Goal: Task Accomplishment & Management: Complete application form

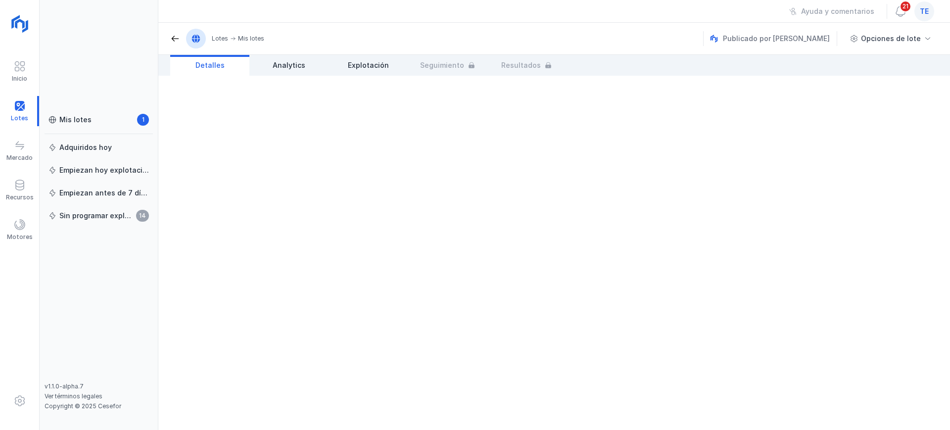
click at [20, 181] on span at bounding box center [20, 185] width 12 height 12
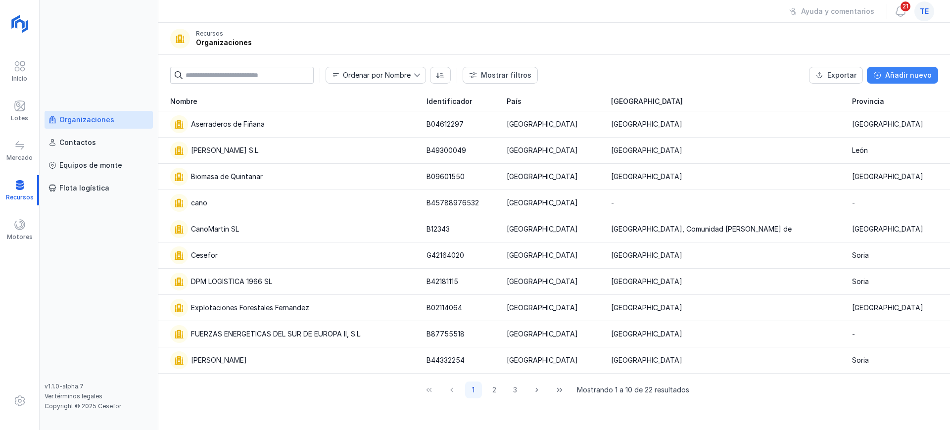
click at [901, 73] on div "Añadir nuevo" at bounding box center [908, 75] width 46 height 10
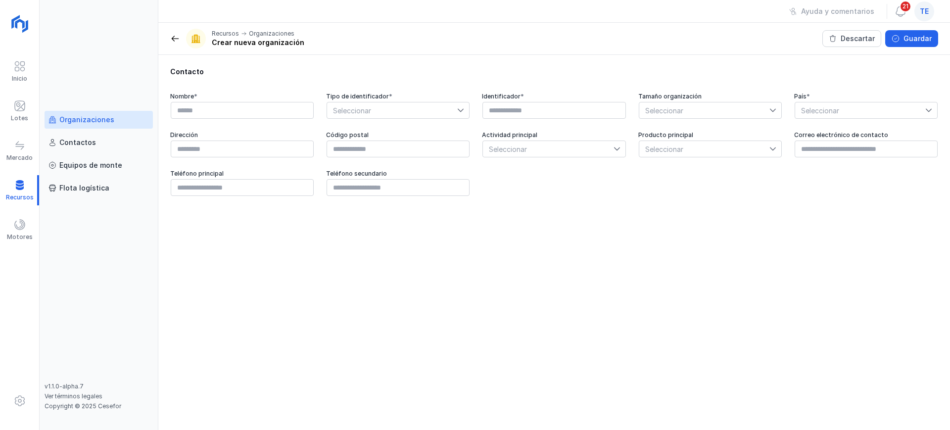
click at [104, 116] on div "Organizaciones" at bounding box center [86, 120] width 55 height 10
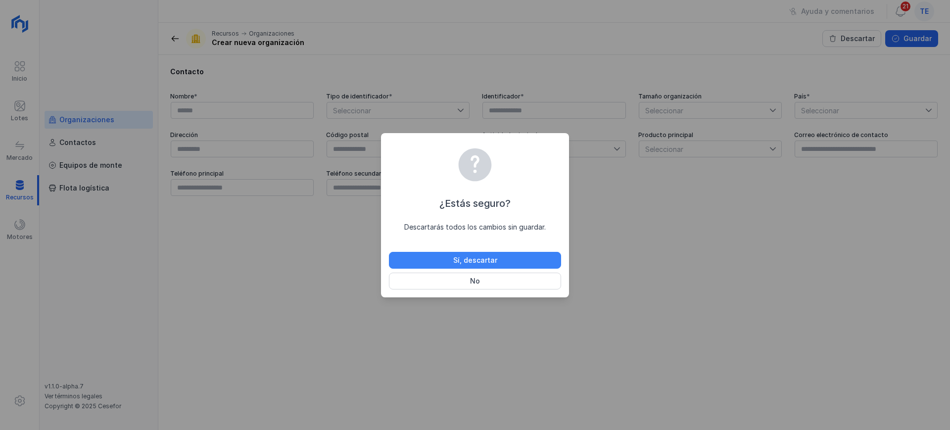
click at [440, 263] on button "Sí, descartar" at bounding box center [475, 260] width 172 height 17
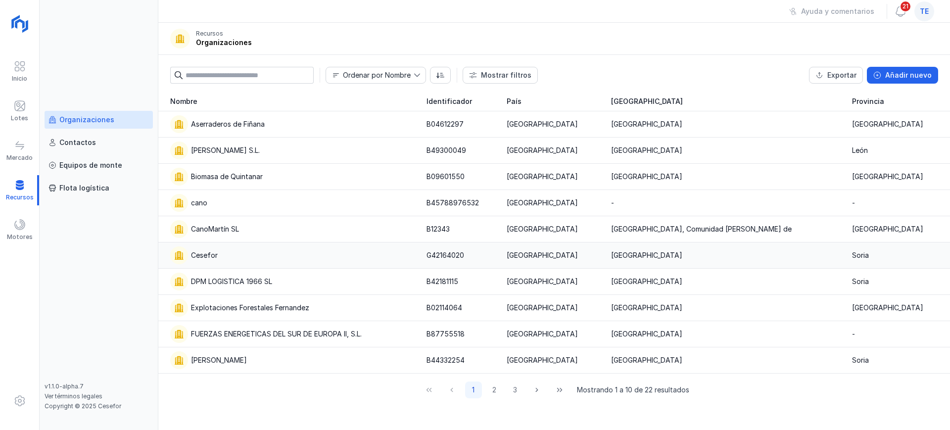
click at [220, 254] on div "Cesefor" at bounding box center [292, 255] width 244 height 18
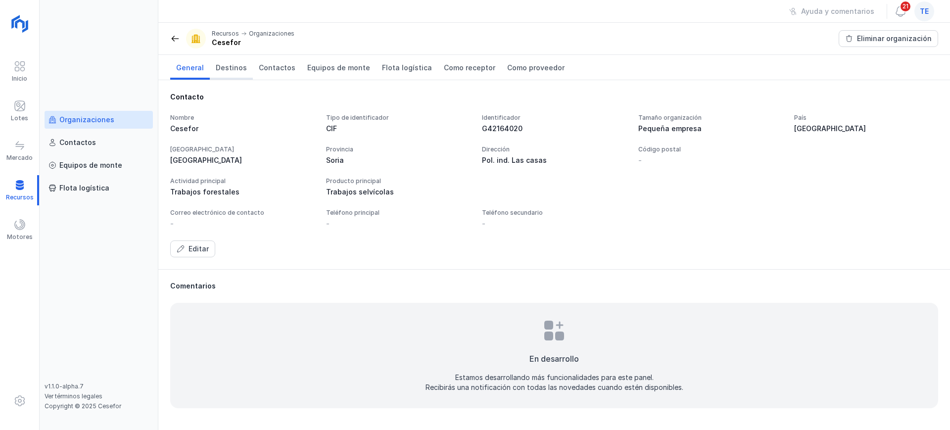
click at [240, 68] on span "Destinos" at bounding box center [231, 68] width 31 height 10
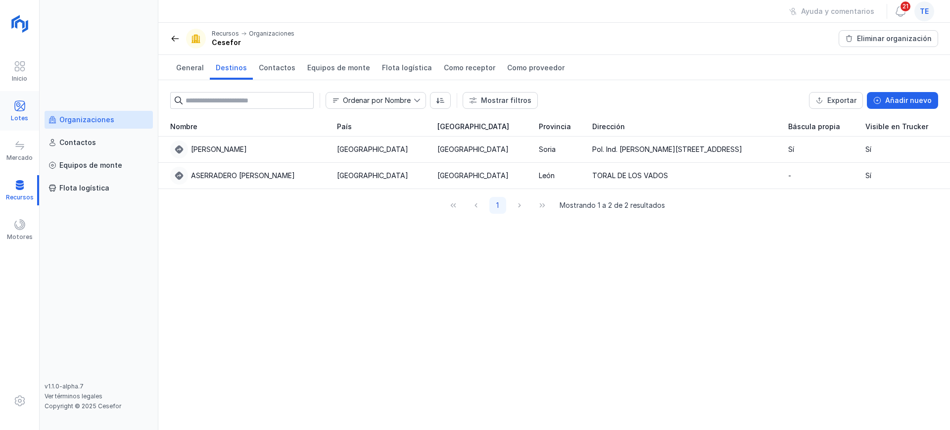
click at [13, 117] on div "Lotes" at bounding box center [19, 118] width 17 height 8
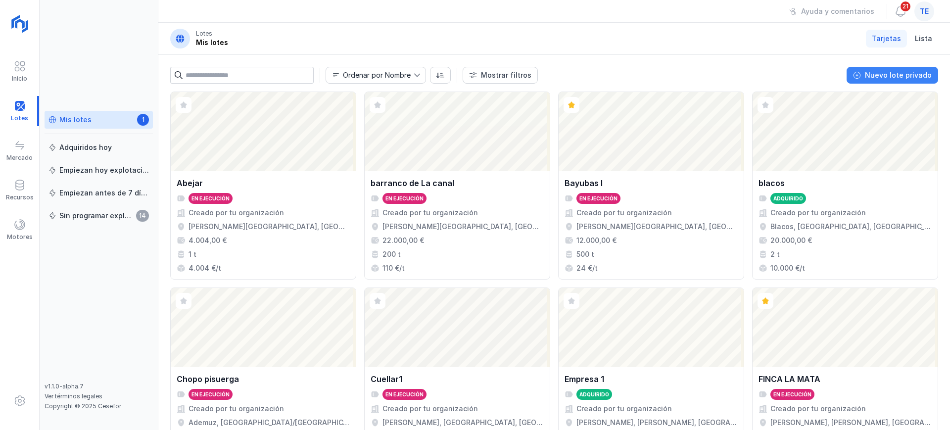
click at [899, 76] on div "Nuevo lote privado" at bounding box center [898, 75] width 67 height 10
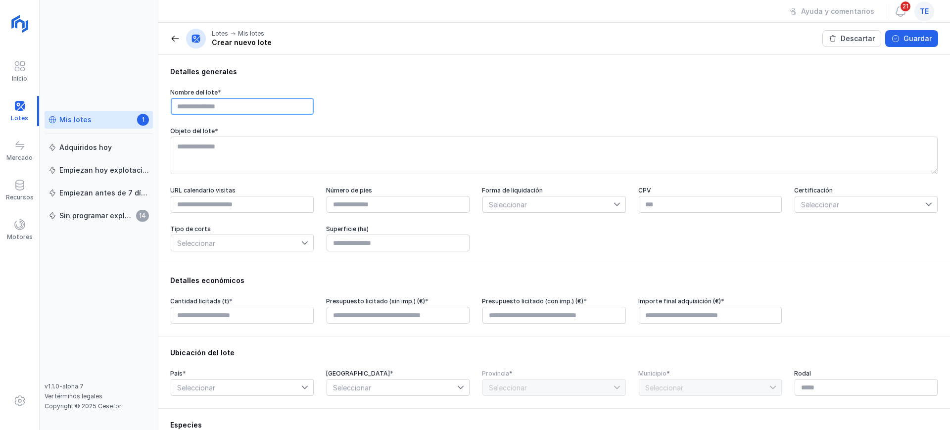
click at [263, 108] on input "text" at bounding box center [242, 106] width 143 height 17
type input "*****"
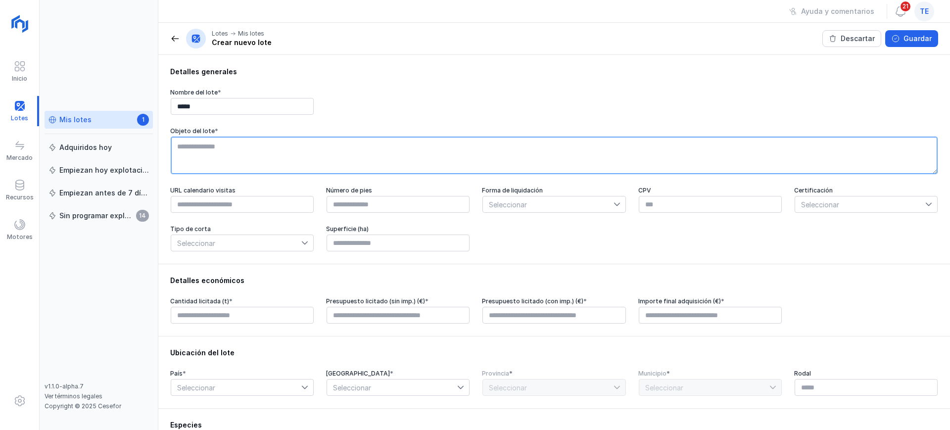
click at [255, 148] on textarea at bounding box center [554, 156] width 767 height 38
type textarea "**********"
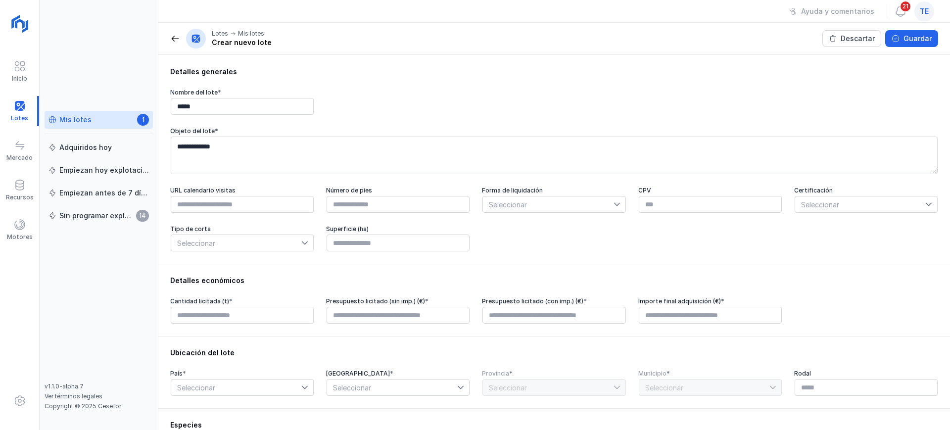
click at [424, 289] on div "Detalles económicos Cantidad licitada (t) * Presupuesto licitado (sin imp.) (€)…" at bounding box center [553, 300] width 791 height 72
click at [505, 212] on span "Seleccionar" at bounding box center [548, 204] width 130 height 16
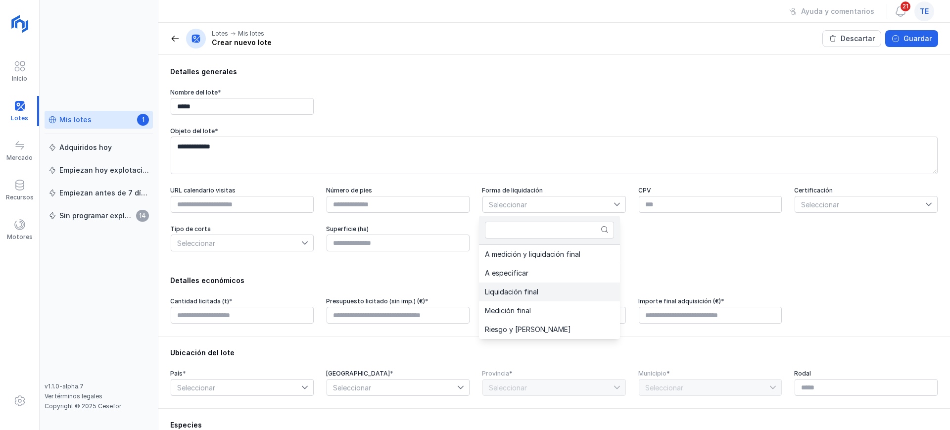
click at [521, 284] on li "Liquidación final" at bounding box center [549, 291] width 141 height 19
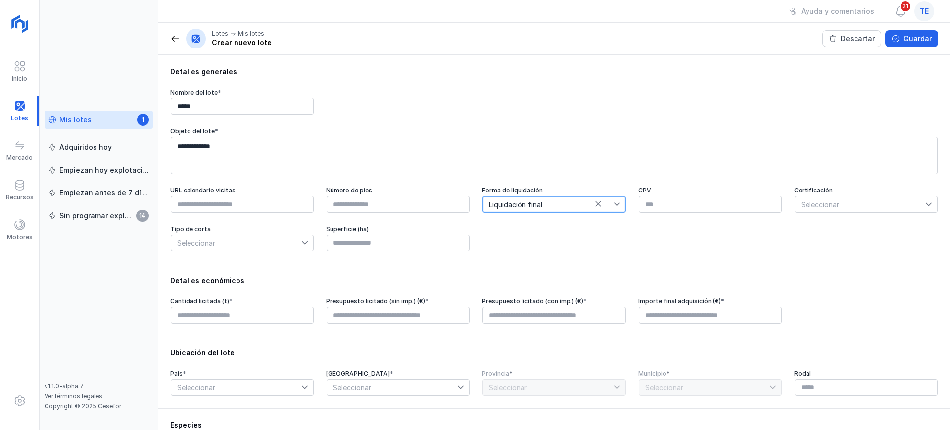
click at [598, 204] on span "Liquidación final" at bounding box center [548, 204] width 130 height 16
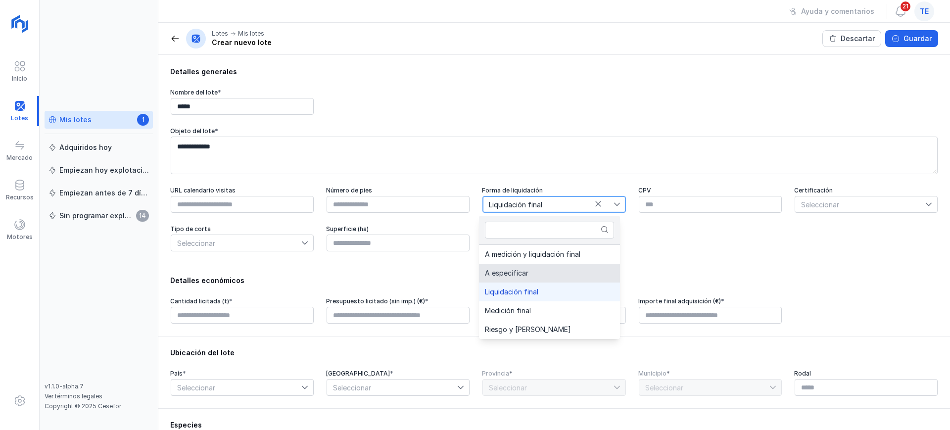
scroll to position [66, 0]
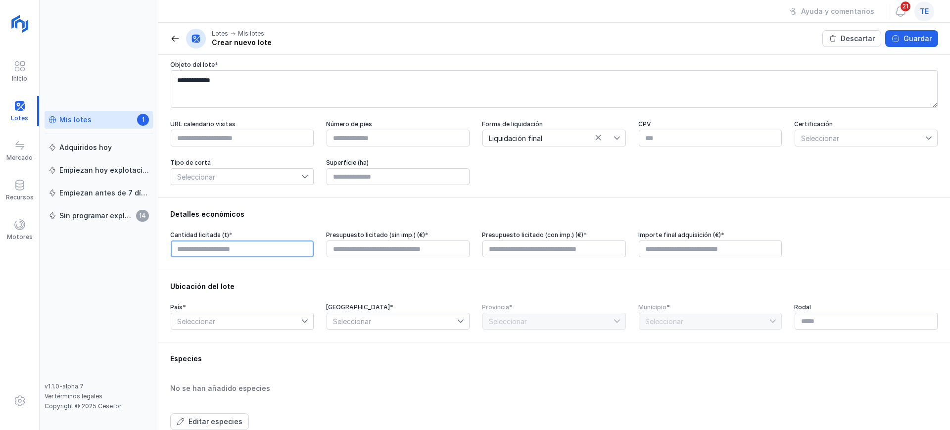
click at [266, 256] on input "text" at bounding box center [242, 248] width 143 height 17
type input "****"
click at [344, 247] on input "****" at bounding box center [397, 248] width 143 height 17
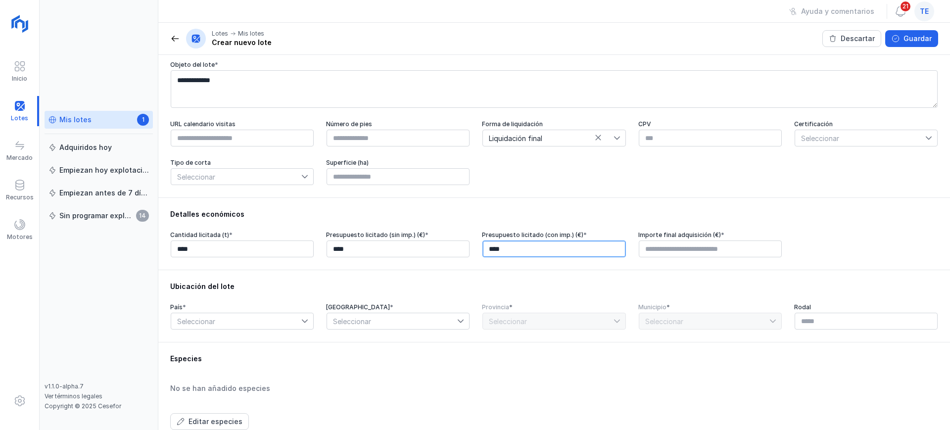
type input "****"
click at [519, 248] on input "****" at bounding box center [553, 248] width 143 height 17
type input "****"
click at [651, 253] on input "****" at bounding box center [710, 248] width 143 height 17
click at [273, 311] on div "País *" at bounding box center [242, 307] width 144 height 8
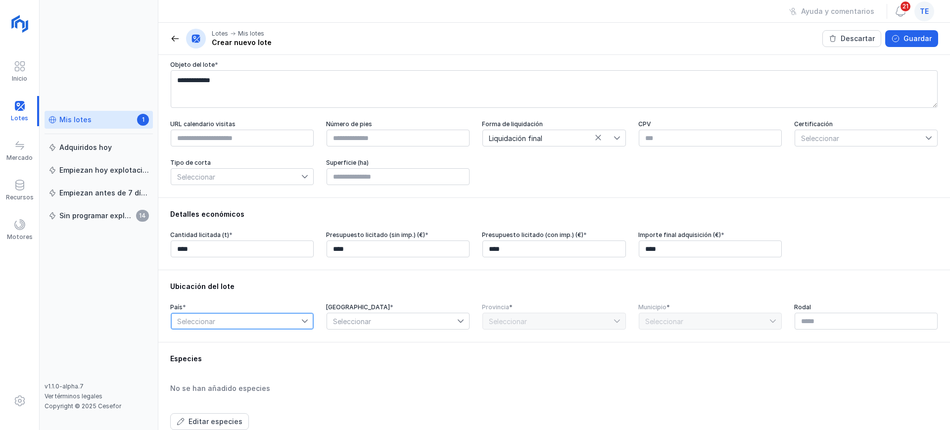
click at [267, 326] on span "Seleccionar" at bounding box center [236, 321] width 130 height 16
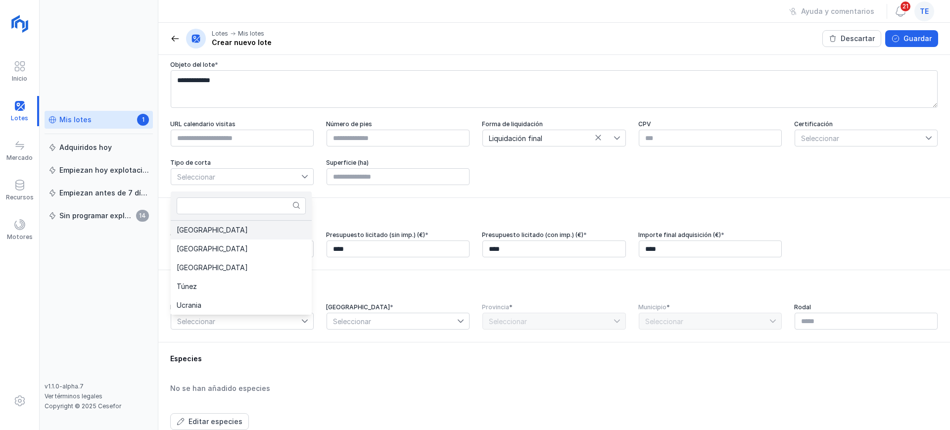
click at [236, 234] on li "[GEOGRAPHIC_DATA]" at bounding box center [241, 230] width 141 height 19
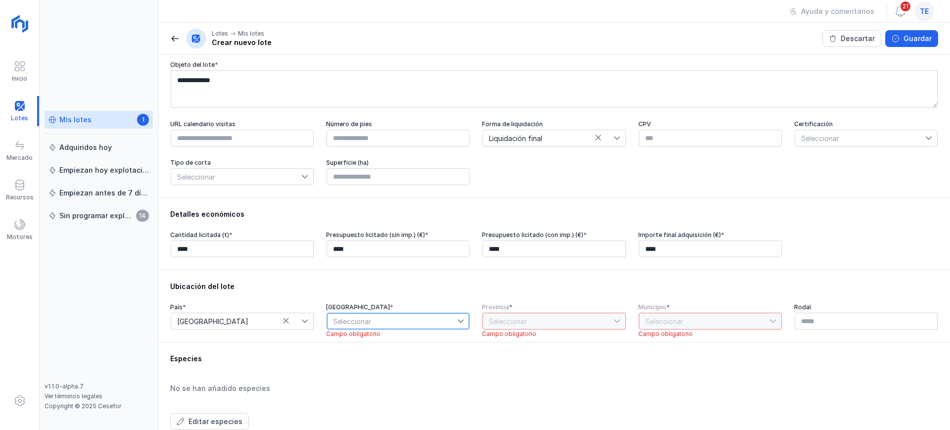
click at [405, 324] on span "Seleccionar" at bounding box center [392, 321] width 130 height 16
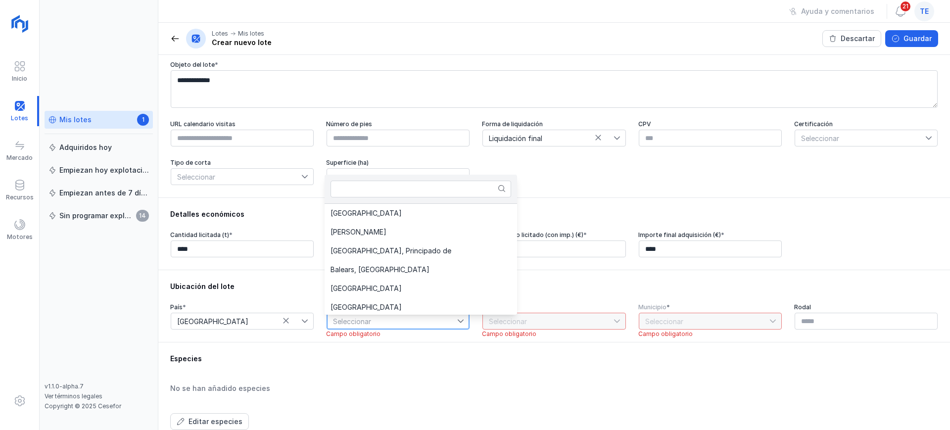
scroll to position [21, 0]
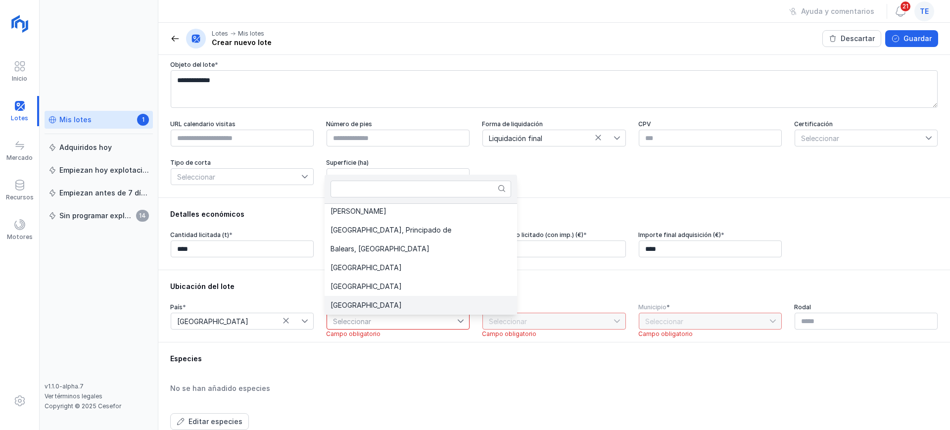
click at [400, 301] on li "[GEOGRAPHIC_DATA]" at bounding box center [420, 305] width 192 height 19
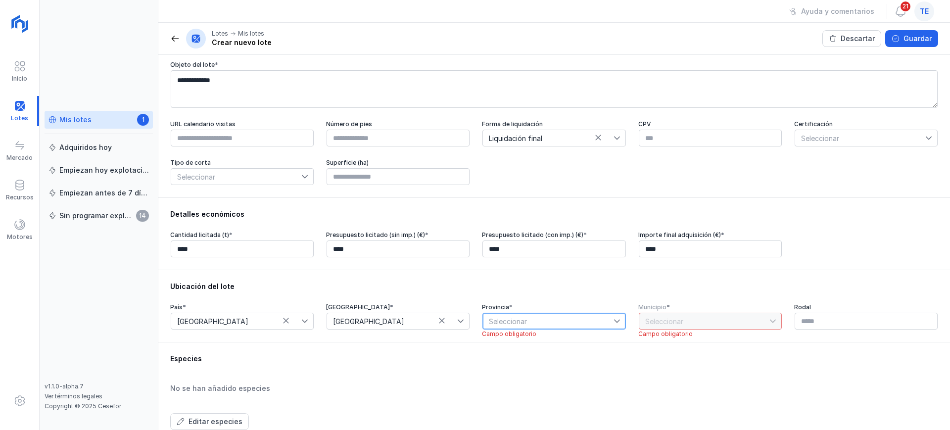
click at [532, 323] on span "Seleccionar" at bounding box center [548, 321] width 130 height 16
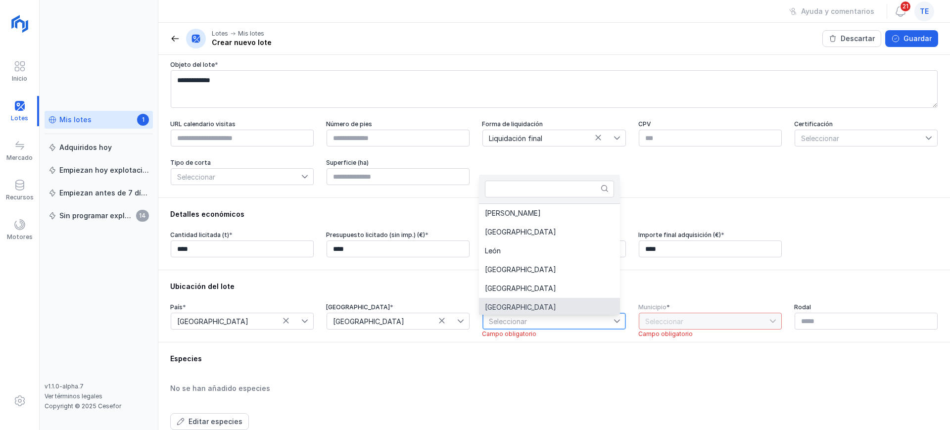
scroll to position [2, 0]
click at [520, 307] on li "[GEOGRAPHIC_DATA]" at bounding box center [549, 305] width 141 height 19
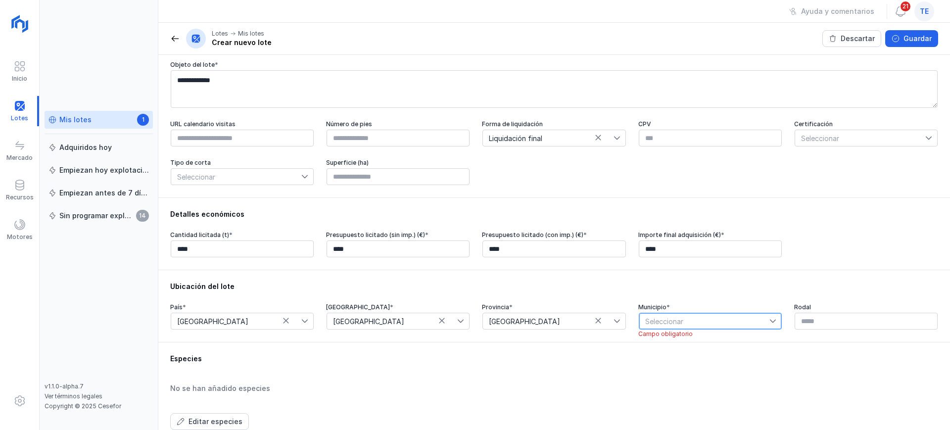
click at [665, 323] on span "Seleccionar" at bounding box center [704, 321] width 130 height 16
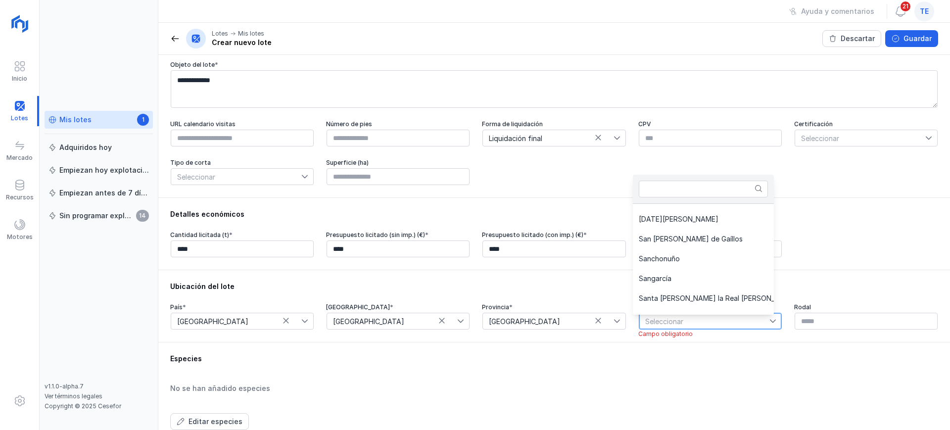
scroll to position [3199, 0]
click at [675, 258] on span "Sanchonuño" at bounding box center [659, 259] width 41 height 7
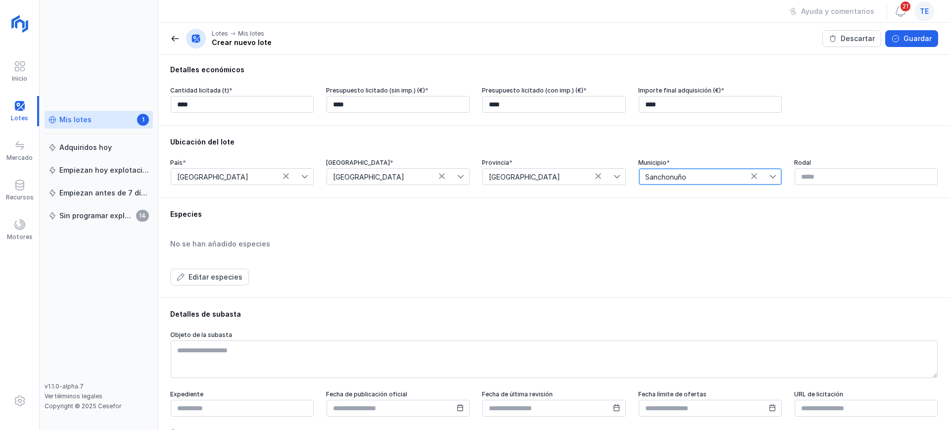
scroll to position [293, 0]
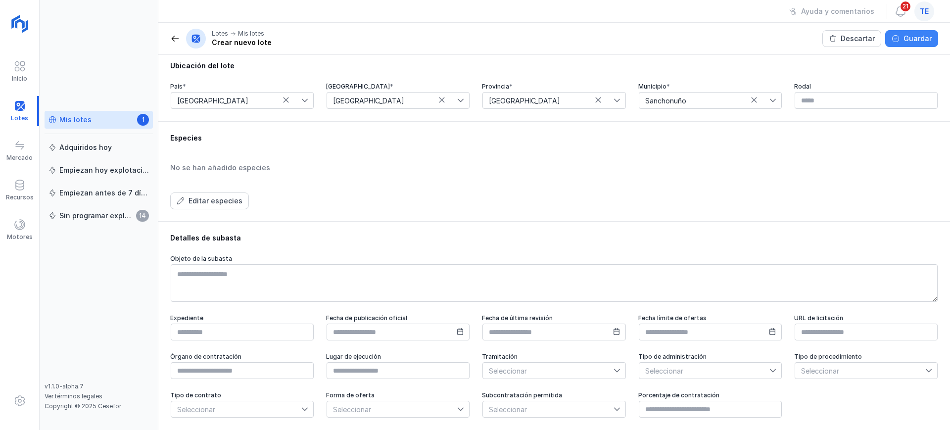
click at [914, 41] on div "Guardar" at bounding box center [917, 39] width 28 height 10
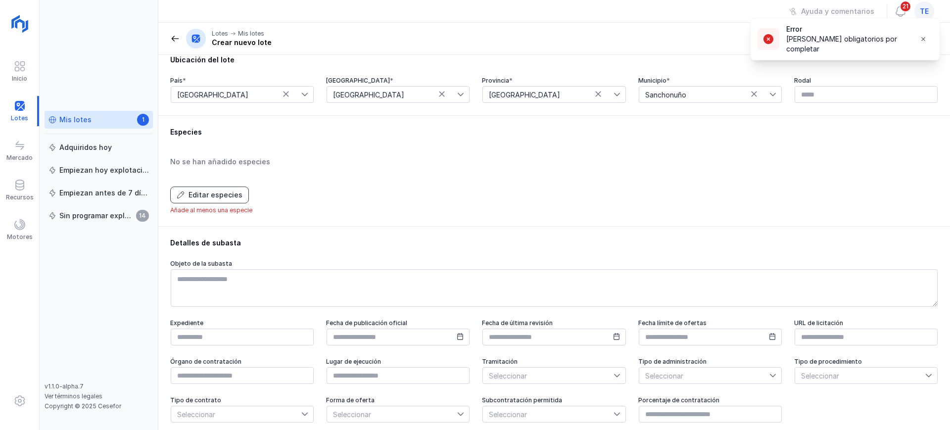
click at [235, 198] on div "Editar especies" at bounding box center [215, 195] width 54 height 10
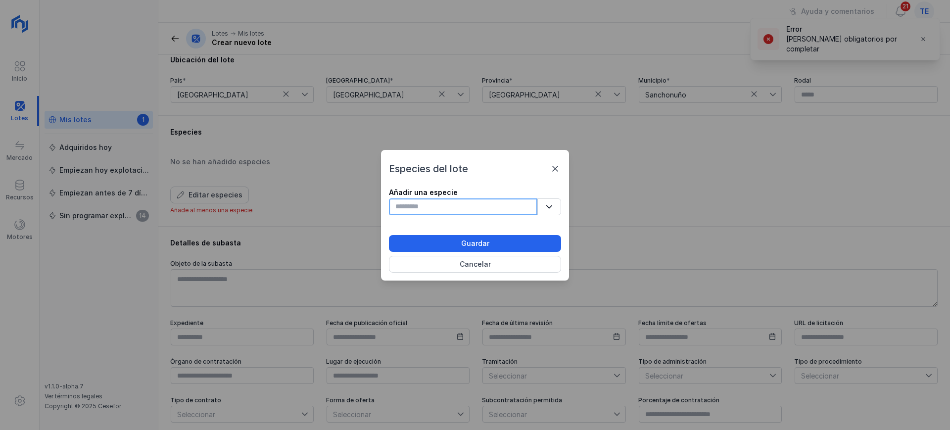
click at [510, 208] on input "text" at bounding box center [463, 206] width 148 height 17
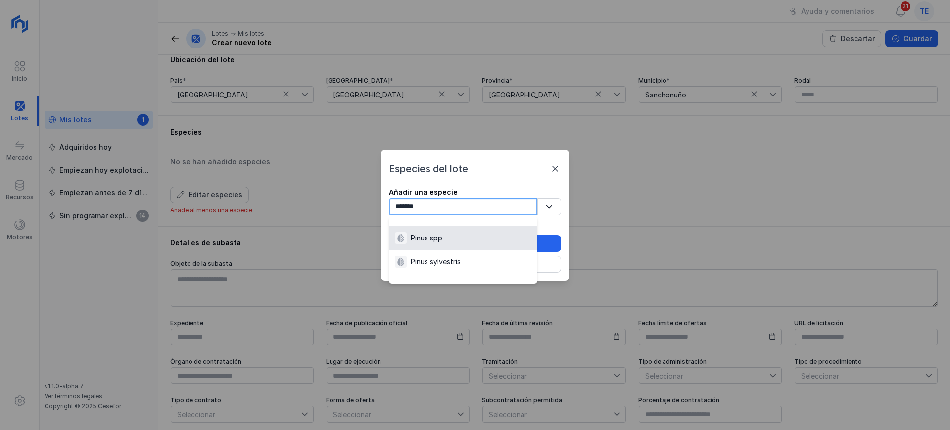
type input "*******"
click at [470, 241] on div "Pinus spp" at bounding box center [463, 238] width 137 height 12
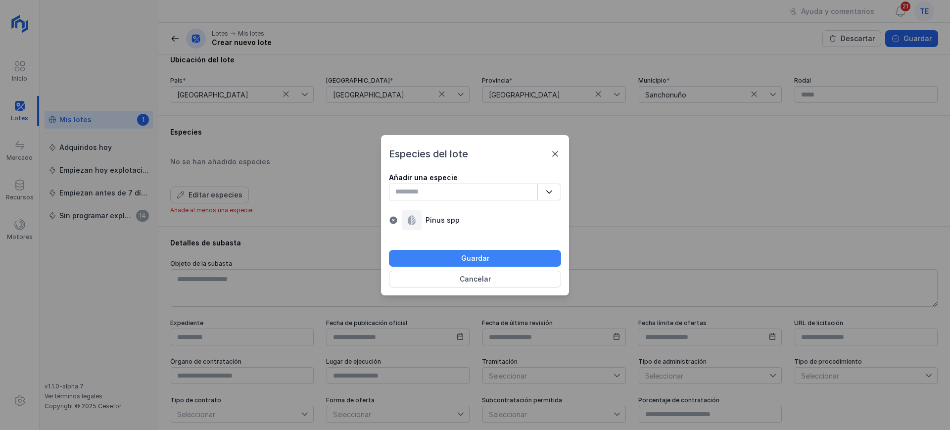
click at [466, 257] on div "Guardar" at bounding box center [475, 258] width 28 height 10
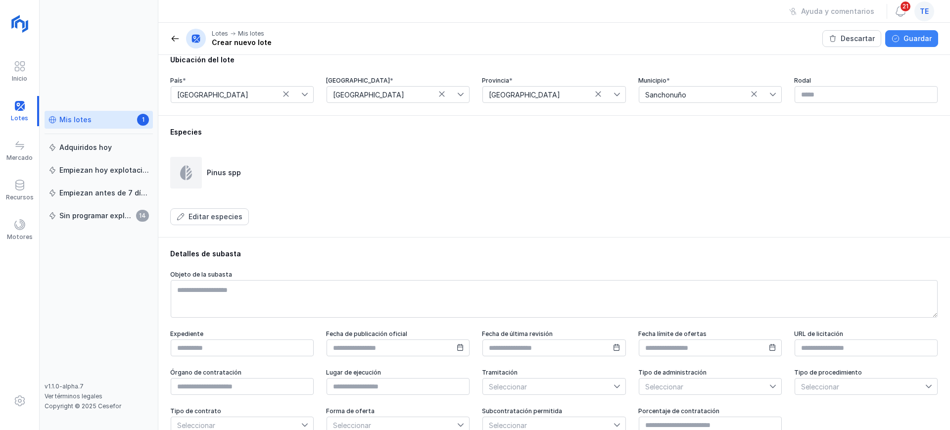
click at [920, 38] on div "Guardar" at bounding box center [917, 39] width 28 height 10
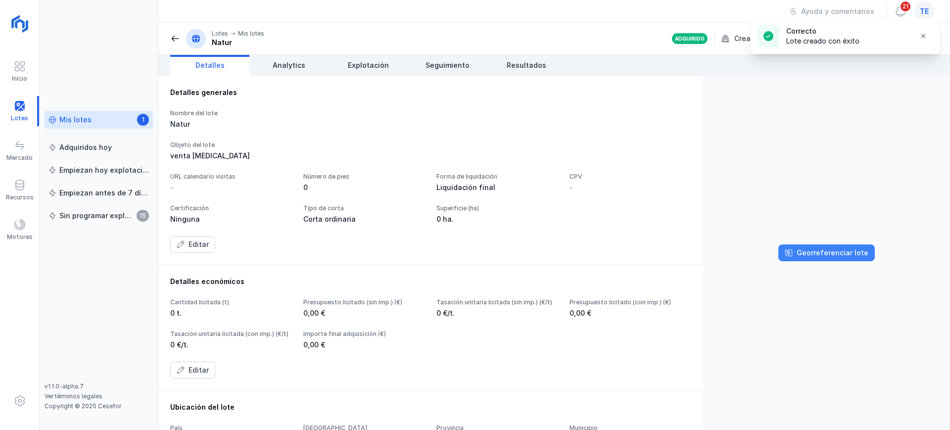
click at [816, 253] on div "Georreferenciar lote" at bounding box center [832, 253] width 72 height 10
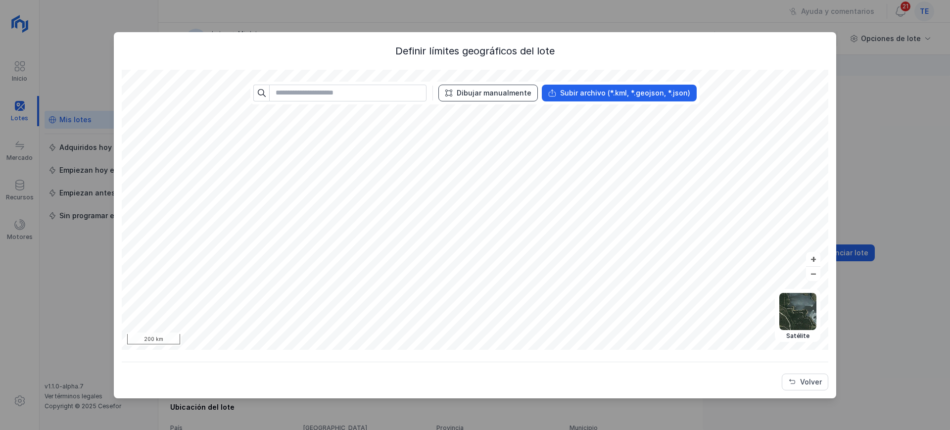
click at [508, 96] on div "Dibujar manualmente" at bounding box center [494, 93] width 75 height 10
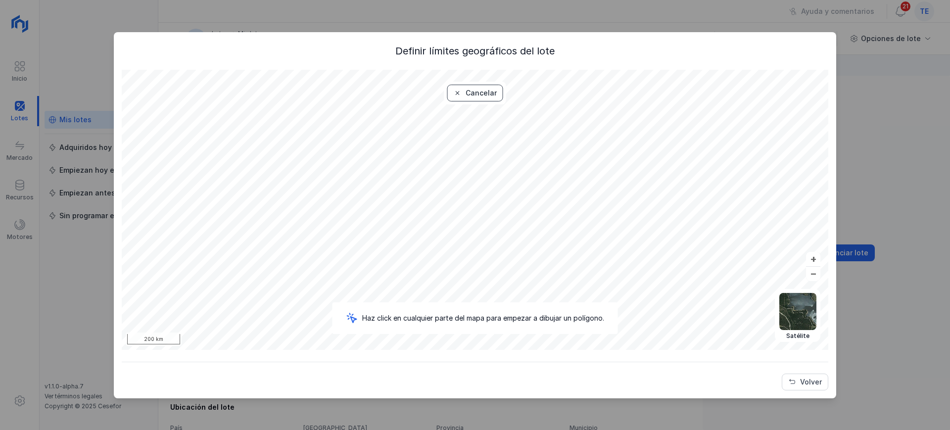
drag, startPoint x: 479, startPoint y: 103, endPoint x: 474, endPoint y: 94, distance: 10.6
click at [474, 94] on div "Cancelar" at bounding box center [475, 93] width 62 height 23
click at [474, 94] on div "Cancelar" at bounding box center [480, 93] width 31 height 10
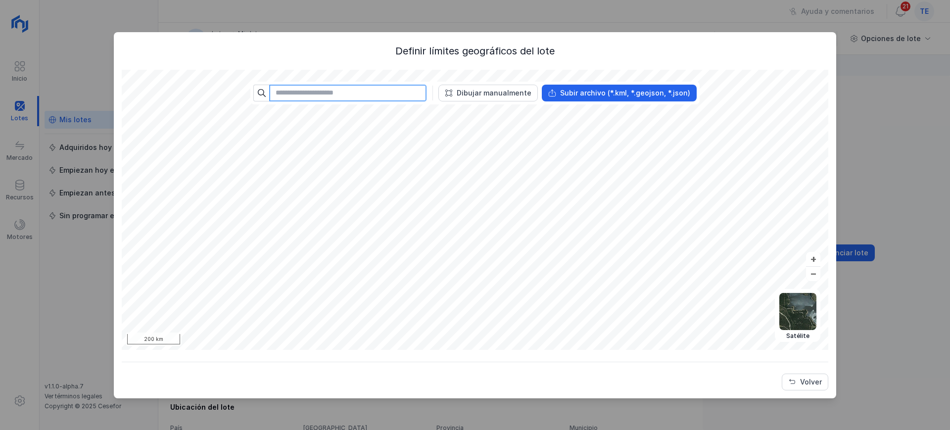
click at [382, 91] on input "text" at bounding box center [347, 93] width 157 height 17
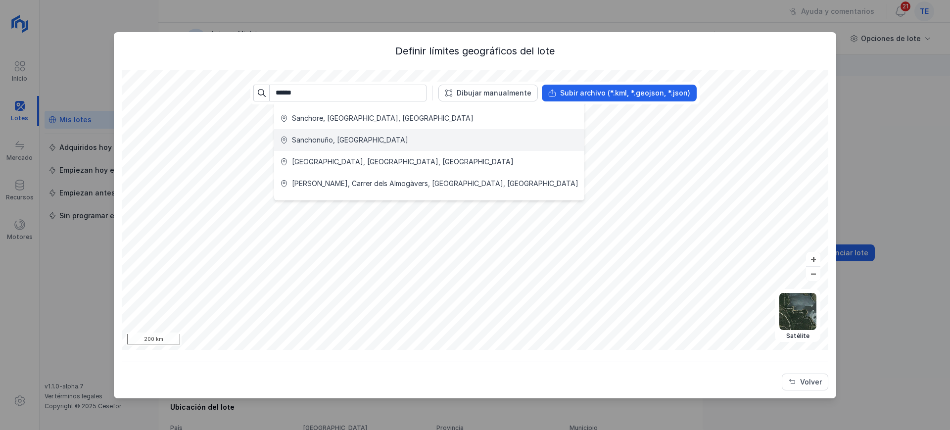
click at [355, 137] on div "Sanchonuño, [GEOGRAPHIC_DATA]" at bounding box center [350, 140] width 116 height 10
type input "**********"
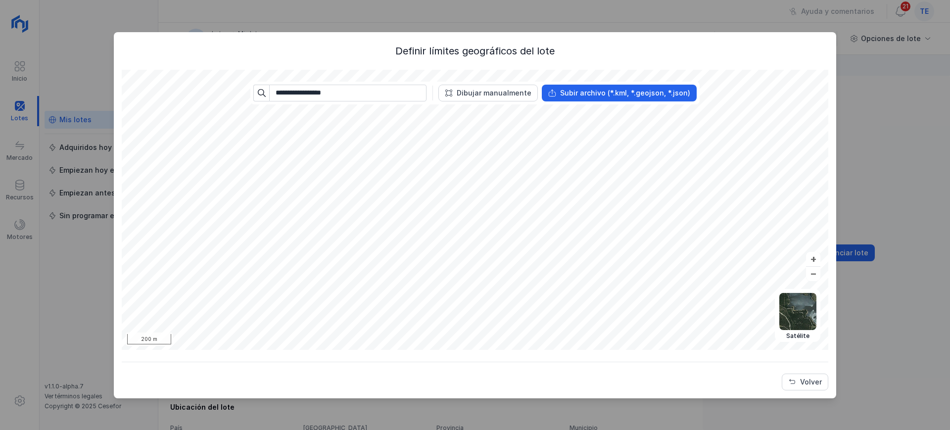
click at [468, 361] on div "**********" at bounding box center [475, 217] width 706 height 346
click at [500, 95] on div "Dibujar manualmente" at bounding box center [494, 93] width 75 height 10
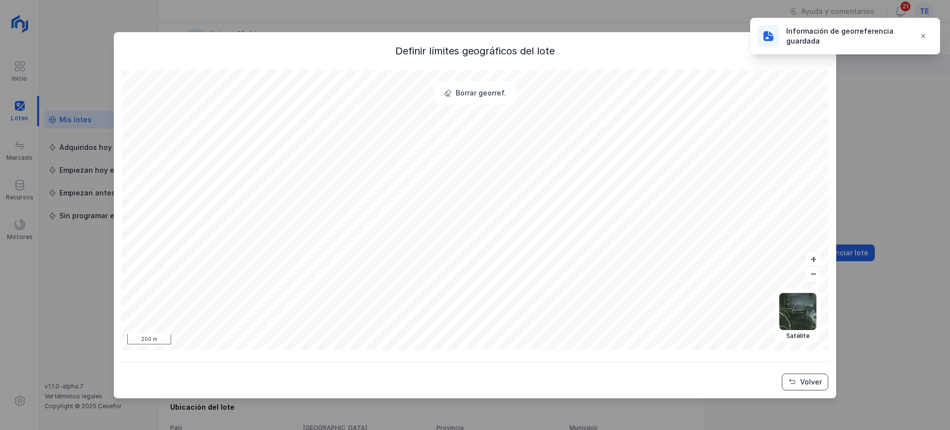
click at [815, 383] on div "Volver" at bounding box center [811, 382] width 22 height 10
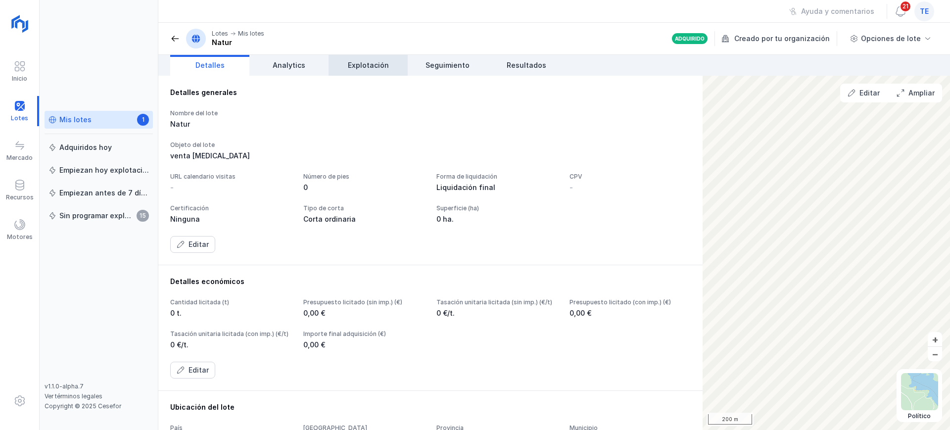
click at [368, 67] on span "Explotación" at bounding box center [368, 65] width 41 height 10
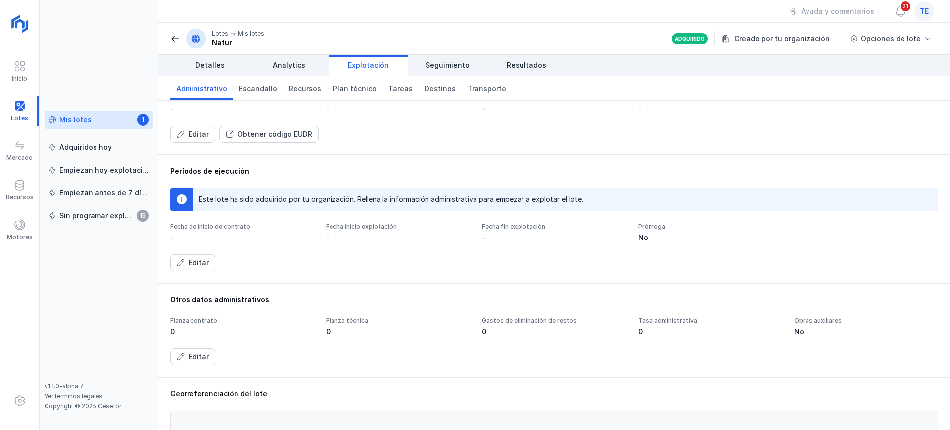
scroll to position [62, 0]
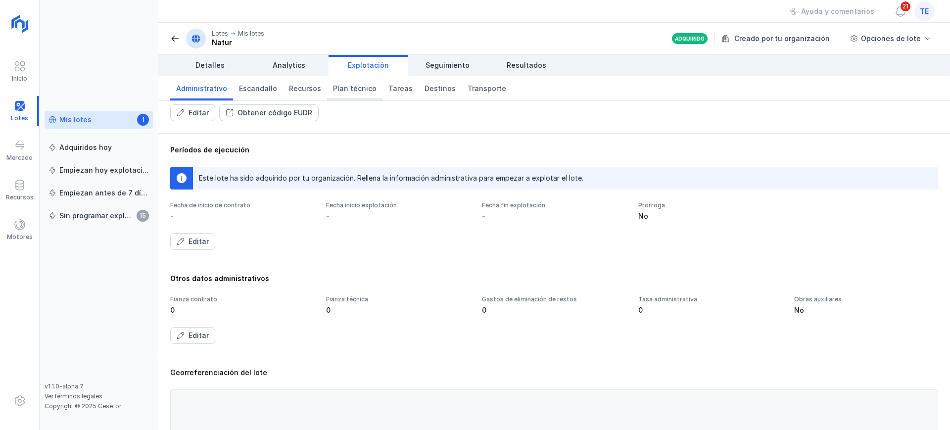
click at [356, 88] on span "Plan técnico" at bounding box center [355, 89] width 44 height 10
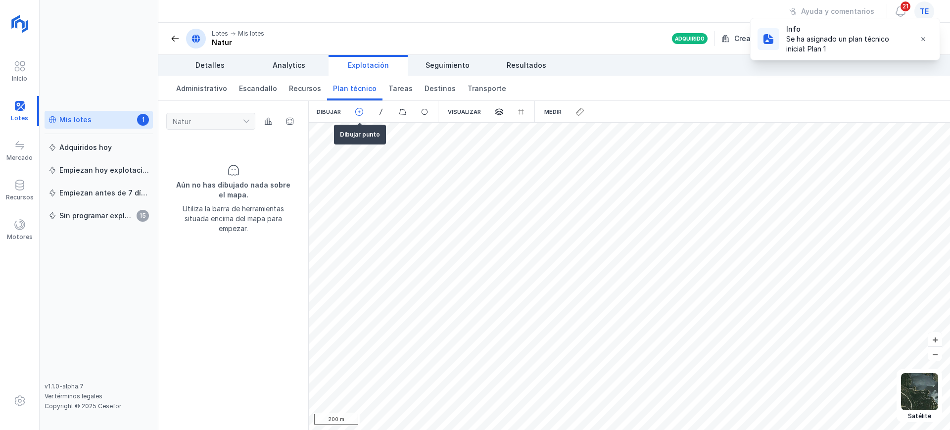
click at [357, 109] on span at bounding box center [359, 111] width 9 height 9
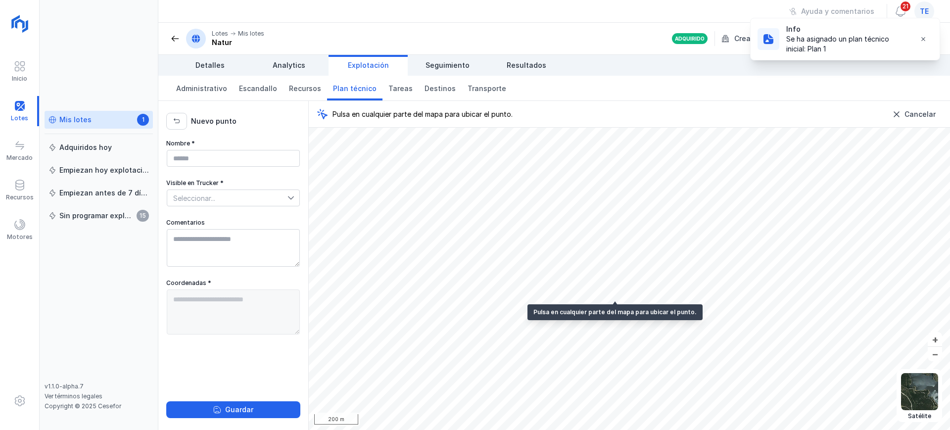
type textarea "**********"
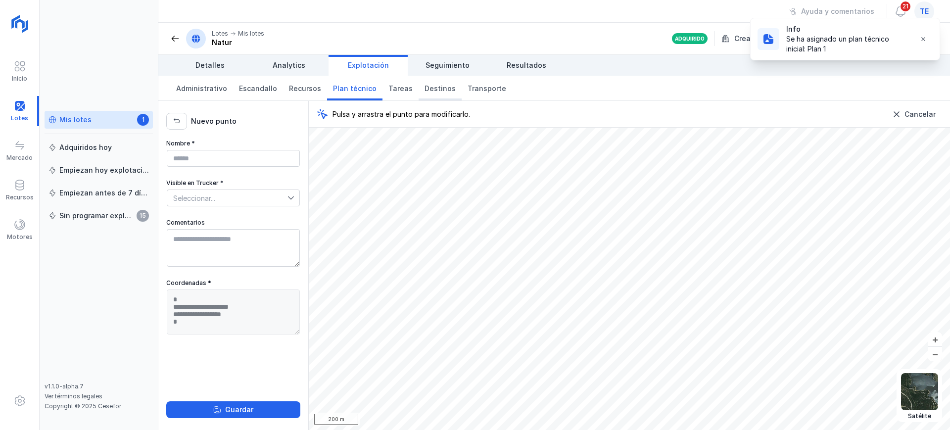
click at [437, 89] on span "Destinos" at bounding box center [439, 89] width 31 height 10
